Goal: Task Accomplishment & Management: Use online tool/utility

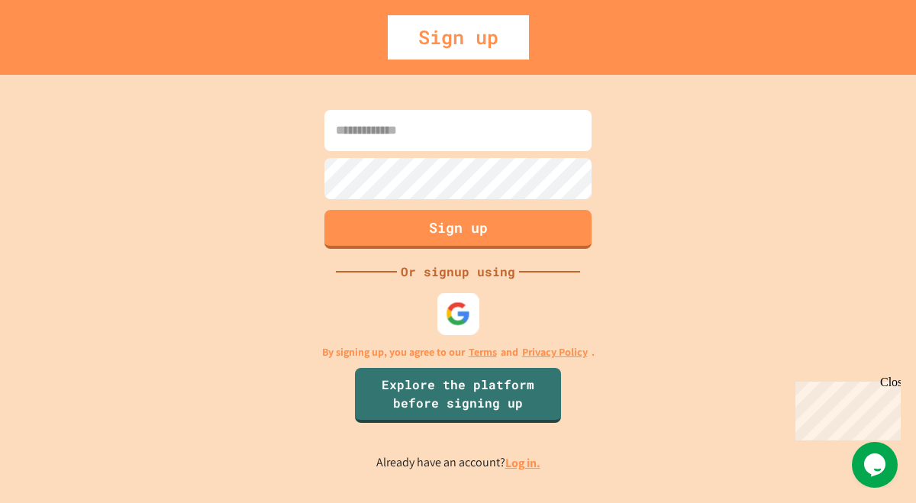
click at [453, 314] on img at bounding box center [458, 313] width 25 height 25
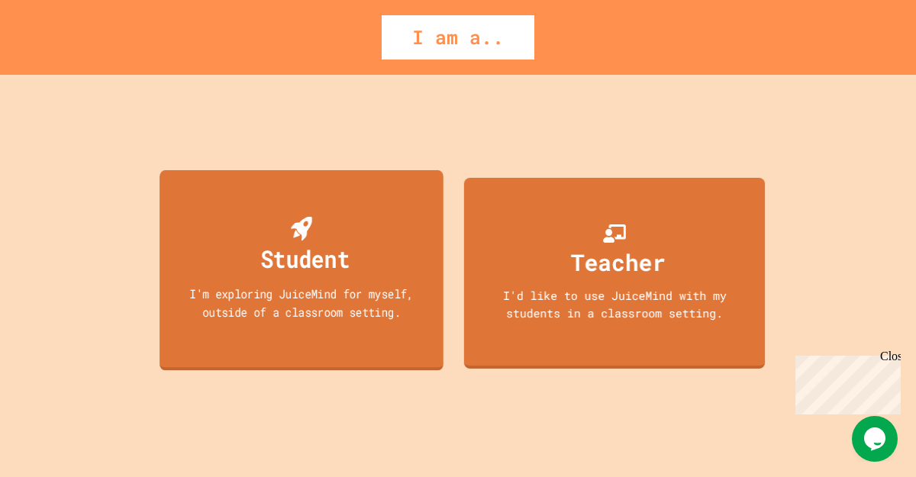
click at [294, 298] on div "I'm exploring JuiceMind for myself, outside of a classroom setting." at bounding box center [302, 303] width 256 height 36
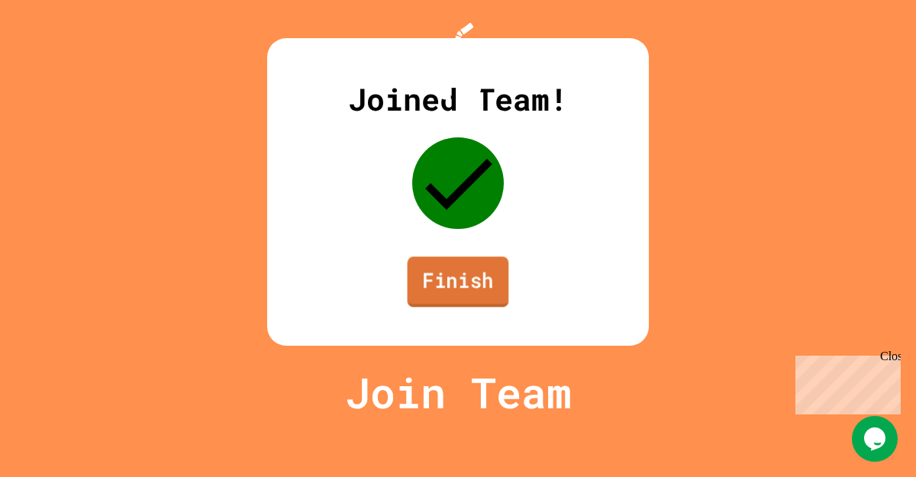
click at [450, 307] on link "Finish" at bounding box center [458, 281] width 101 height 50
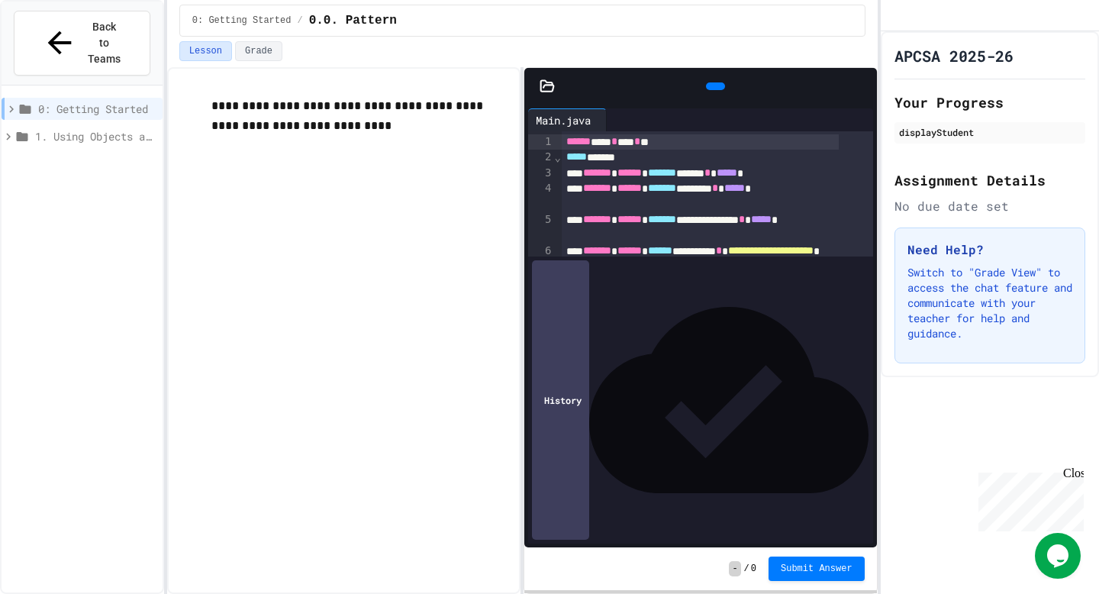
click at [717, 90] on div at bounding box center [715, 86] width 19 height 8
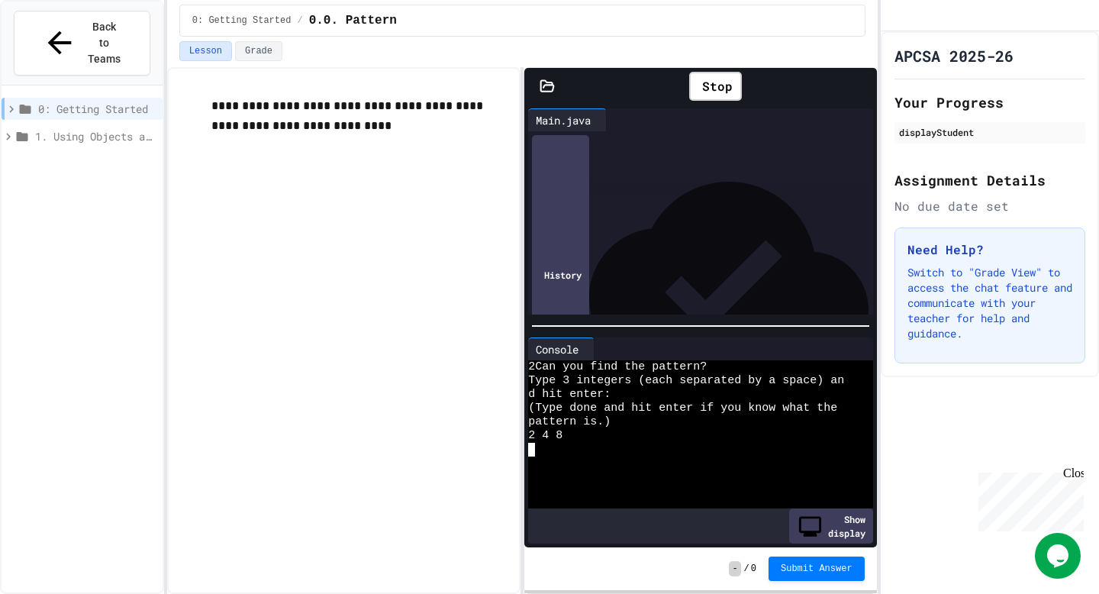
scroll to position [27, 0]
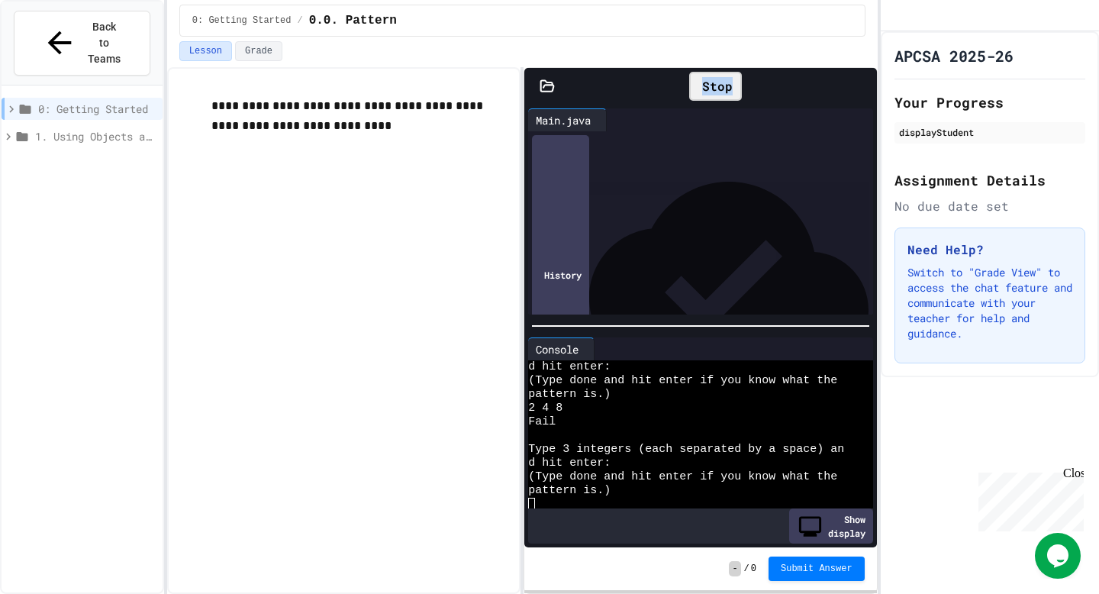
click at [704, 95] on div "Stop" at bounding box center [715, 86] width 53 height 29
